Goal: Information Seeking & Learning: Learn about a topic

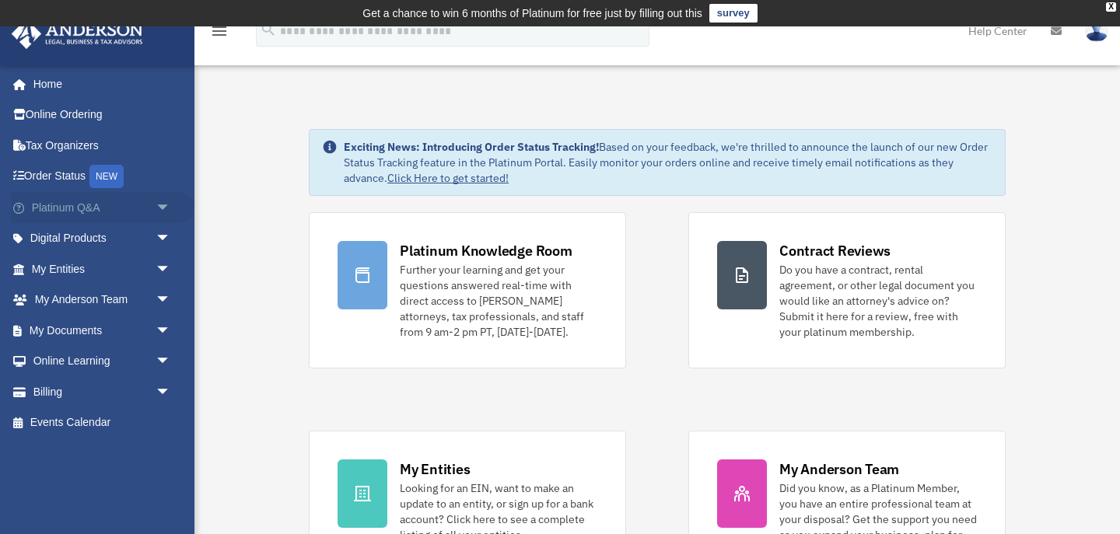
click at [147, 201] on link "Platinum Q&A arrow_drop_down" at bounding box center [103, 207] width 184 height 31
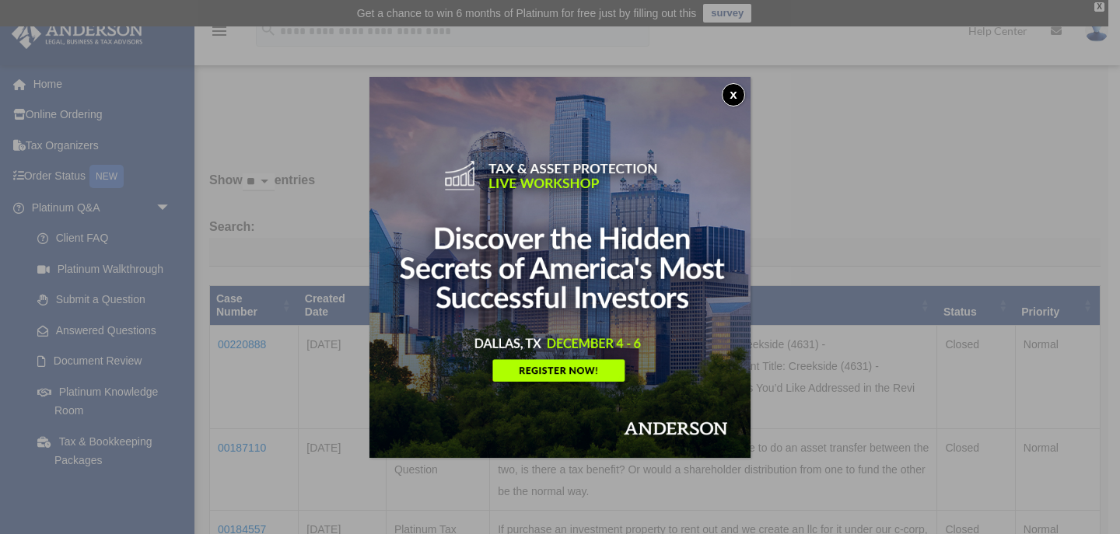
click at [733, 93] on button "x" at bounding box center [733, 94] width 23 height 23
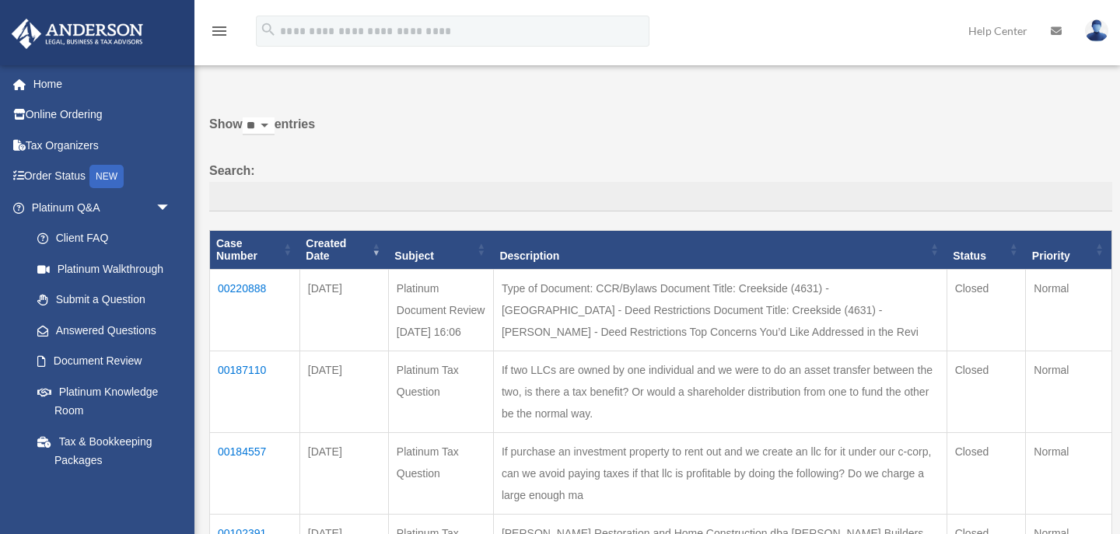
scroll to position [72, 0]
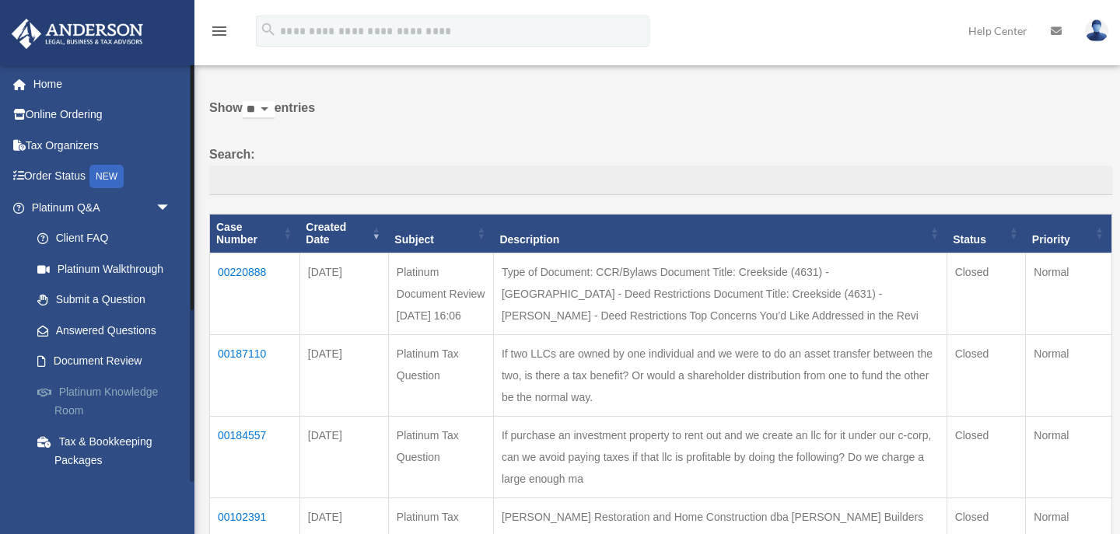
click at [80, 397] on link "Platinum Knowledge Room" at bounding box center [108, 401] width 173 height 50
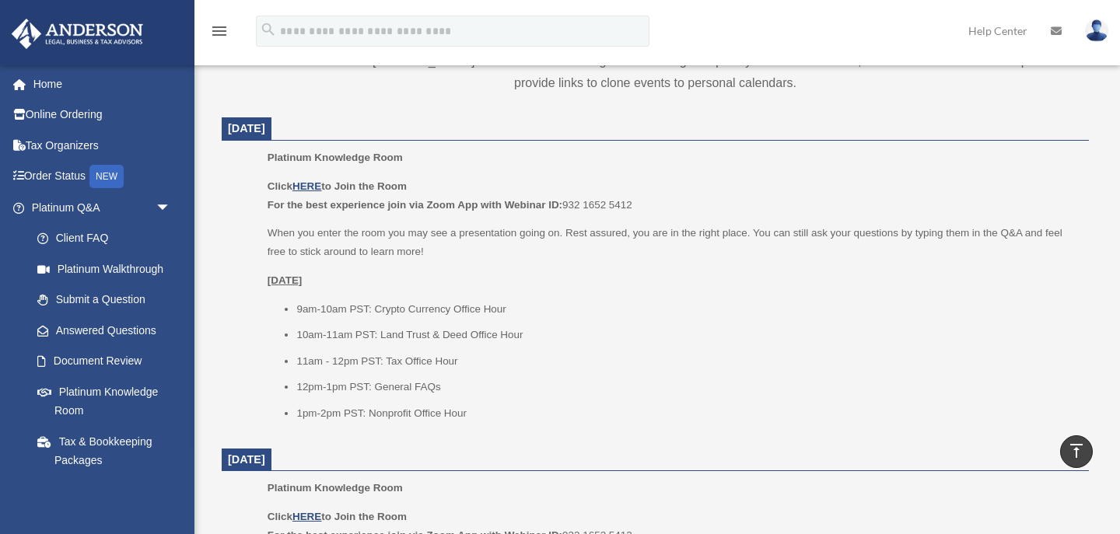
scroll to position [639, 0]
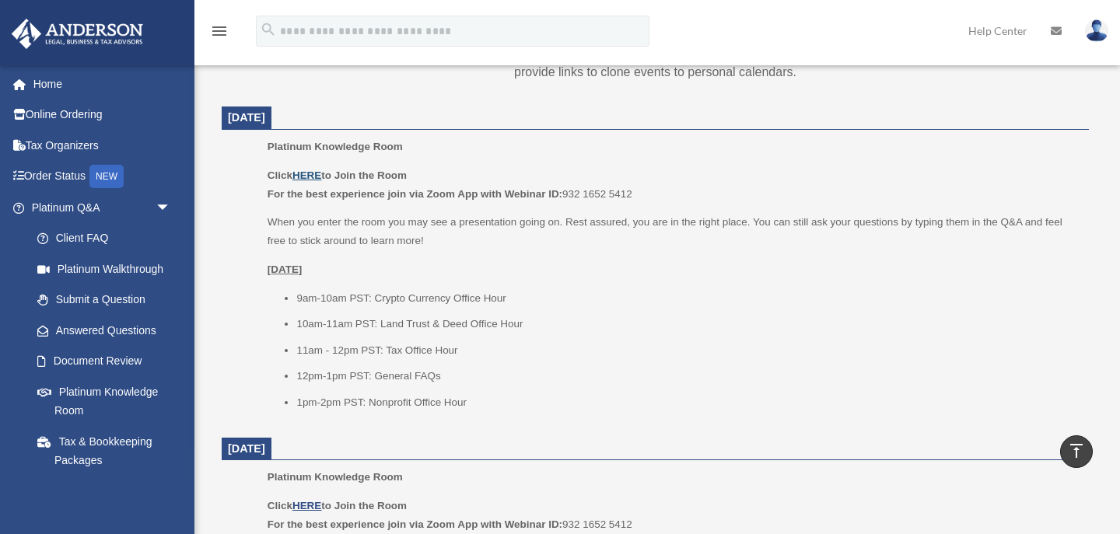
click at [309, 174] on u "HERE" at bounding box center [306, 176] width 29 height 12
